Goal: Browse casually: Explore the website without a specific task or goal

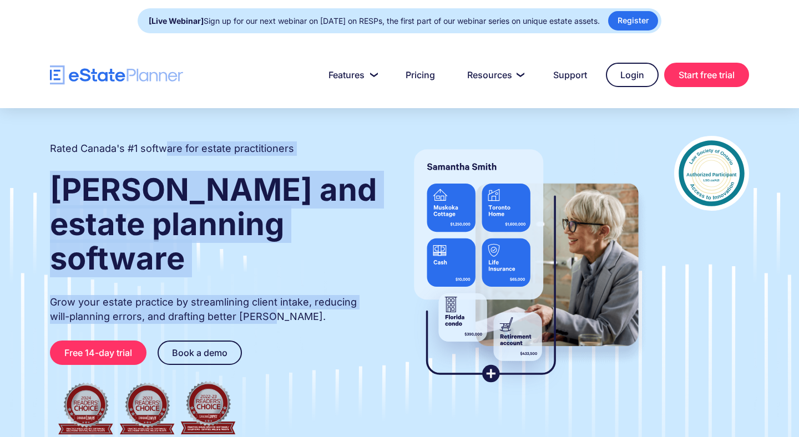
drag, startPoint x: 163, startPoint y: 153, endPoint x: 366, endPoint y: 352, distance: 284.9
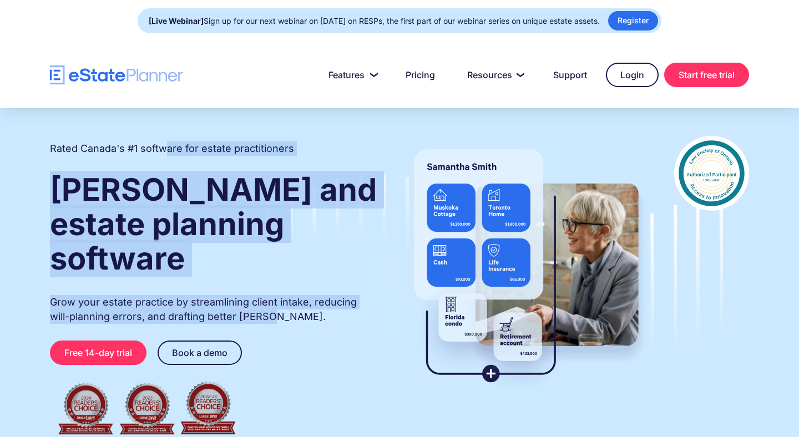
click at [366, 352] on div "Rated Canada's #1 software for estate practitioners [PERSON_NAME] and estate pl…" at bounding box center [214, 288] width 329 height 305
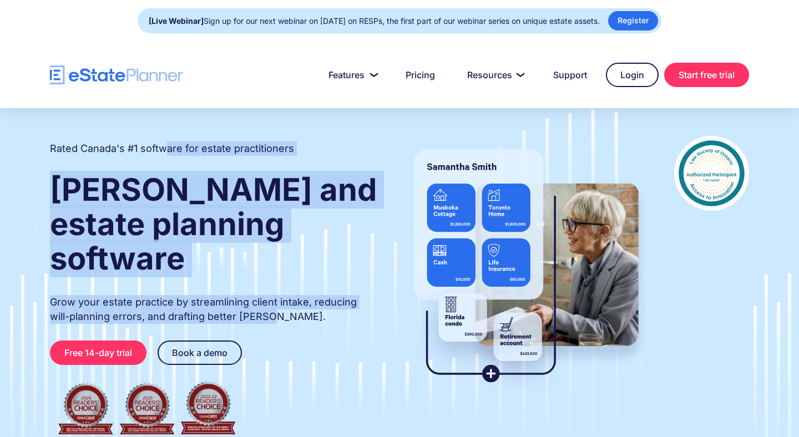
click at [260, 256] on div "Rated Canada's #1 software for estate practitioners [PERSON_NAME] and estate pl…" at bounding box center [214, 288] width 329 height 305
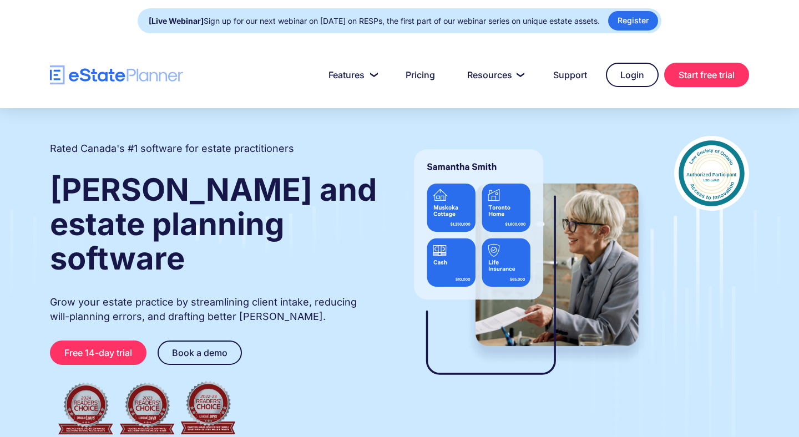
click at [112, 80] on img "home" at bounding box center [116, 74] width 133 height 19
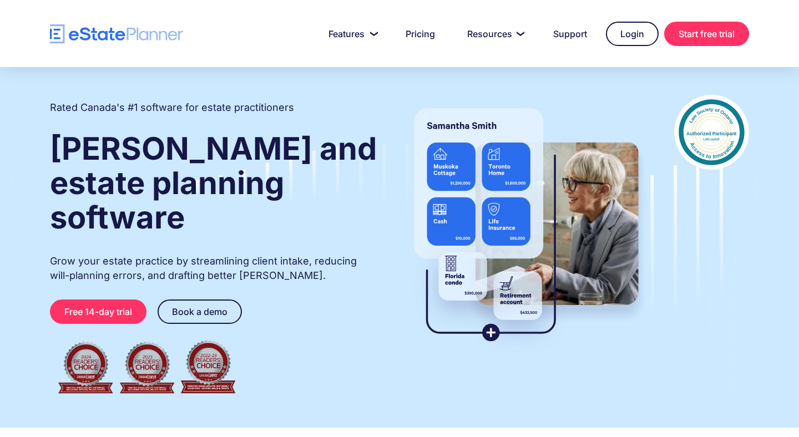
scroll to position [43, 0]
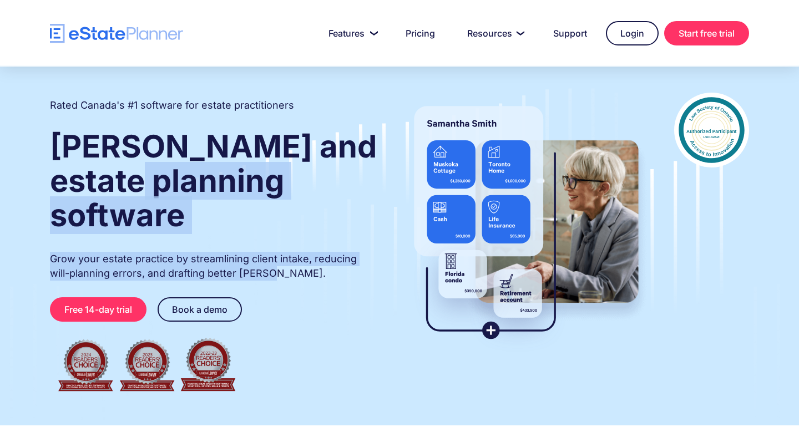
drag, startPoint x: 155, startPoint y: 169, endPoint x: 376, endPoint y: 325, distance: 270.4
click at [376, 324] on div "Rated Canada's #1 software for estate practitioners [PERSON_NAME] and estate pl…" at bounding box center [214, 245] width 329 height 305
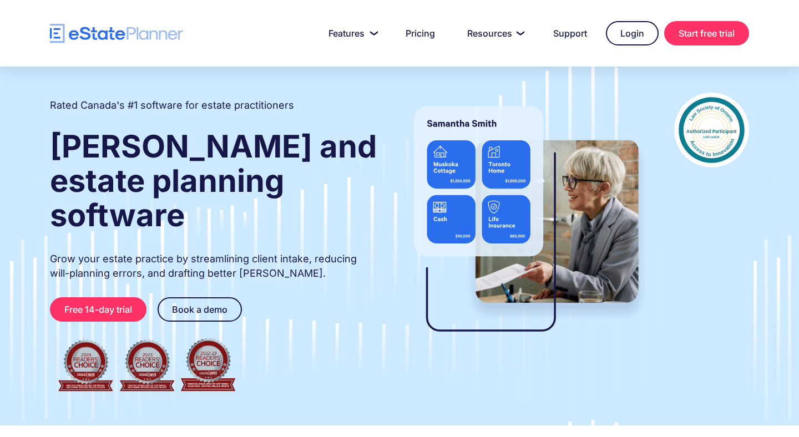
click at [220, 213] on div "Rated Canada's #1 software for estate practitioners [PERSON_NAME] and estate pl…" at bounding box center [214, 245] width 329 height 305
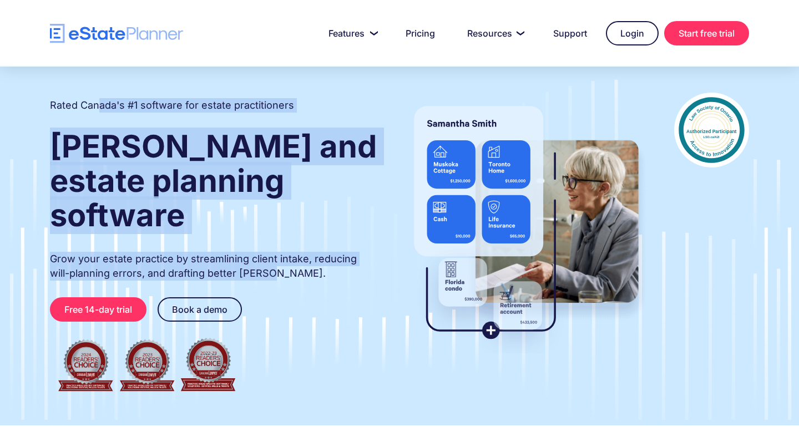
drag, startPoint x: 241, startPoint y: 236, endPoint x: 93, endPoint y: 99, distance: 202.6
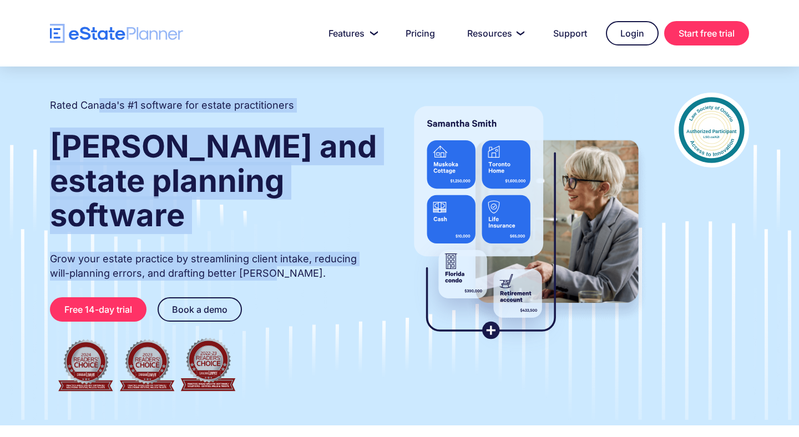
click at [93, 99] on div "Rated Canada's #1 software for estate practitioners [PERSON_NAME] and estate pl…" at bounding box center [214, 245] width 329 height 305
click at [86, 93] on div "Rated Canada's #1 software for estate practitioners [PERSON_NAME] and estate pl…" at bounding box center [214, 245] width 329 height 305
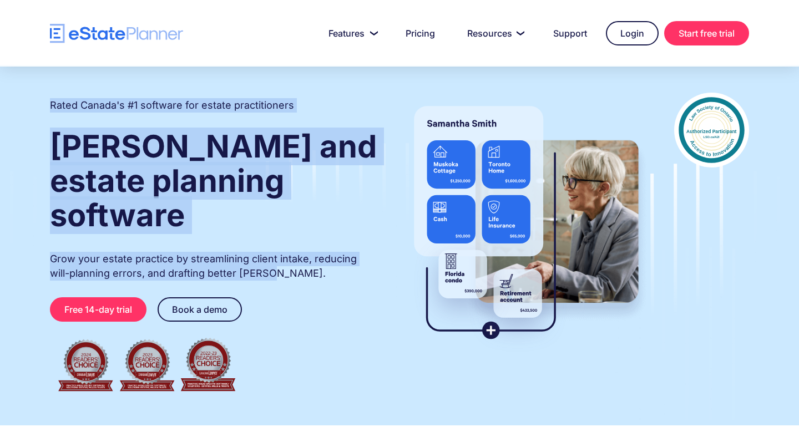
drag, startPoint x: 66, startPoint y: 87, endPoint x: 343, endPoint y: 265, distance: 329.2
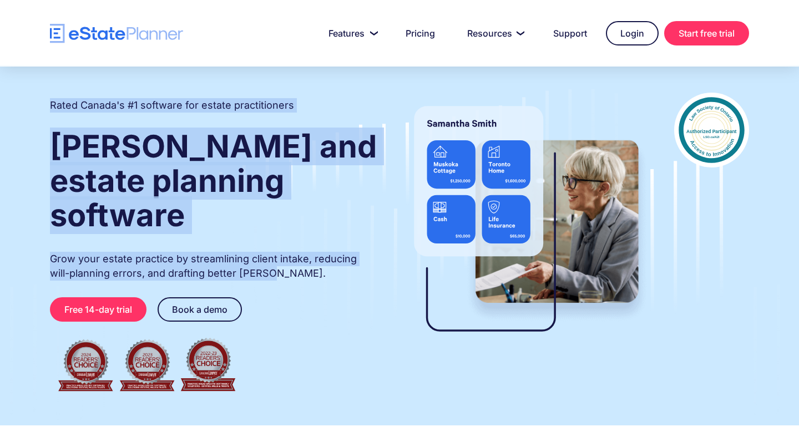
click at [352, 265] on div "Rated Canada's #1 software for estate practitioners [PERSON_NAME] and estate pl…" at bounding box center [399, 245] width 799 height 361
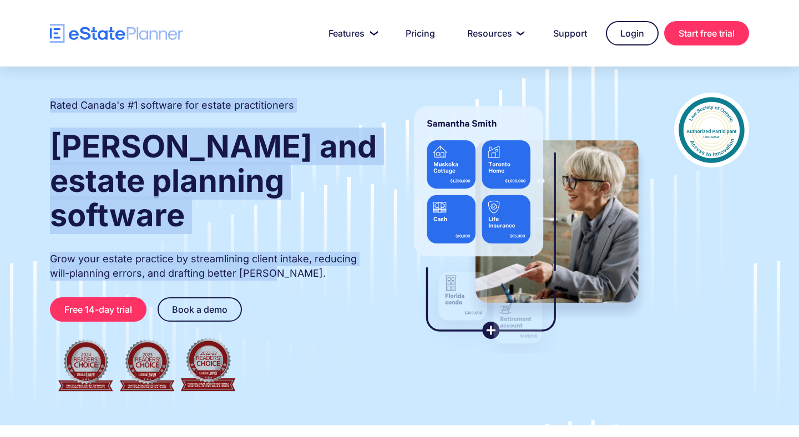
click at [290, 252] on p "Grow your estate practice by streamlining client intake, reducing will-planning…" at bounding box center [214, 266] width 329 height 29
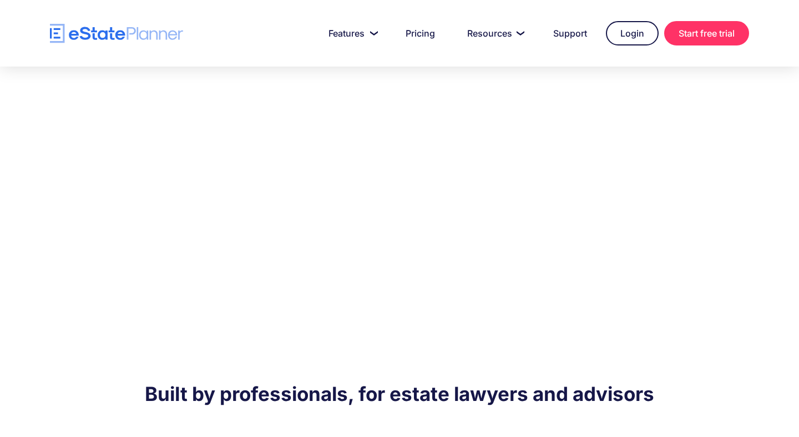
scroll to position [524, 0]
